Goal: Task Accomplishment & Management: Use online tool/utility

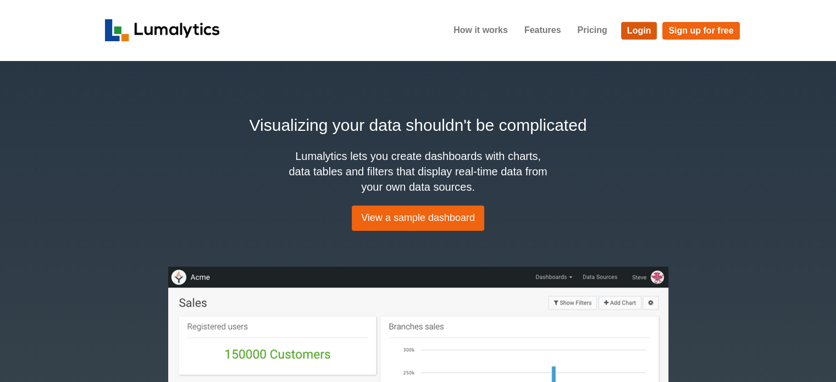
click at [638, 30] on link "Login" at bounding box center [639, 31] width 36 height 18
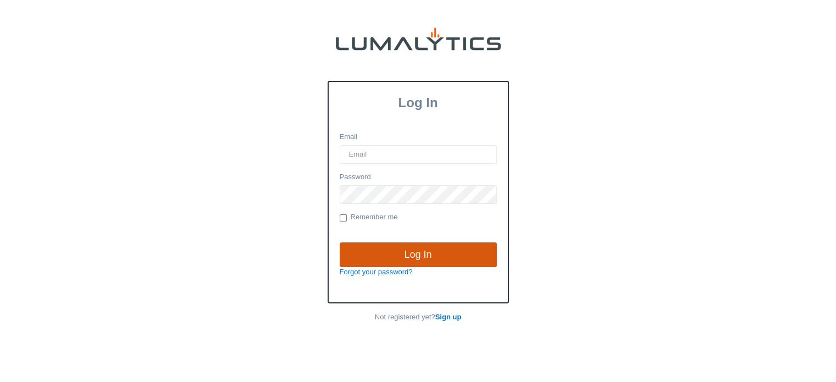
type input "[EMAIL_ADDRESS][DOMAIN_NAME]"
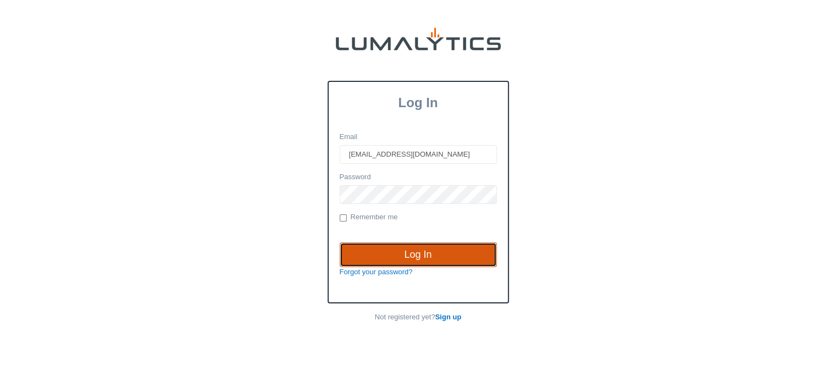
click at [423, 252] on input "Log In" at bounding box center [418, 254] width 157 height 25
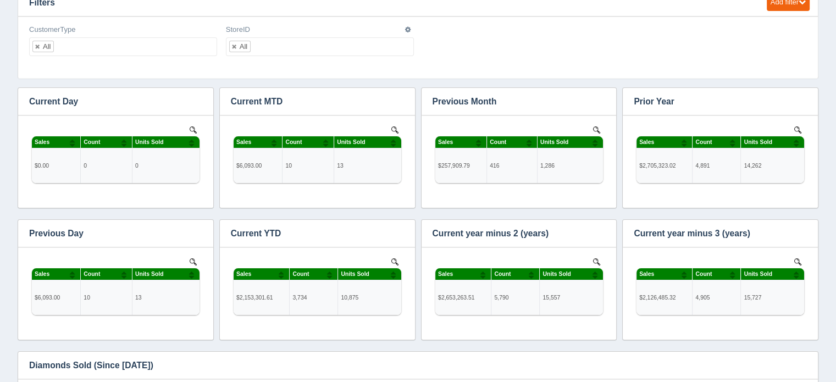
scroll to position [110, 0]
